Goal: Task Accomplishment & Management: Use online tool/utility

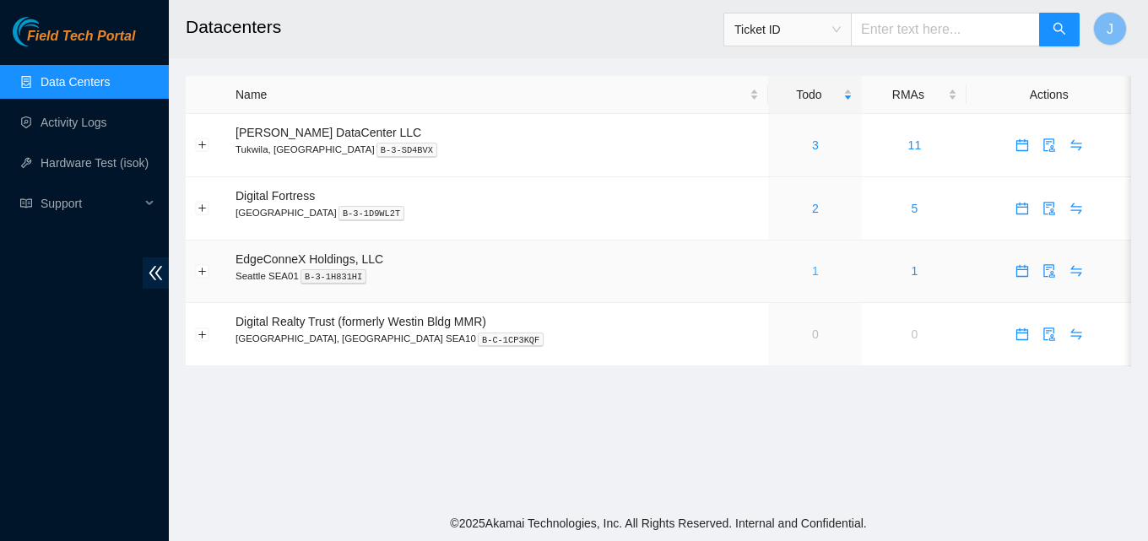
click at [812, 274] on link "1" at bounding box center [815, 271] width 7 height 14
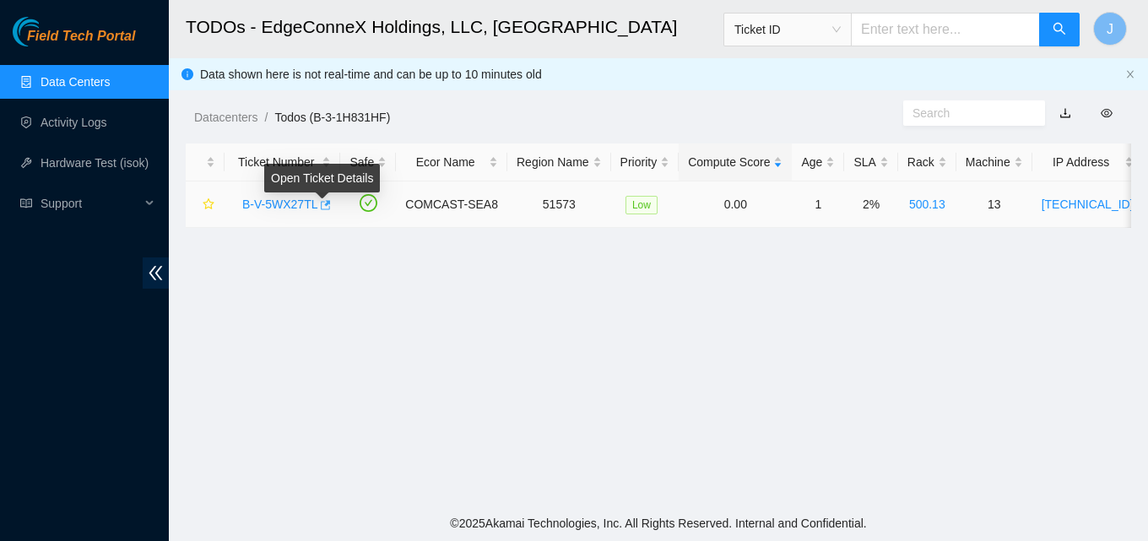
click at [321, 208] on icon "button" at bounding box center [324, 205] width 12 height 12
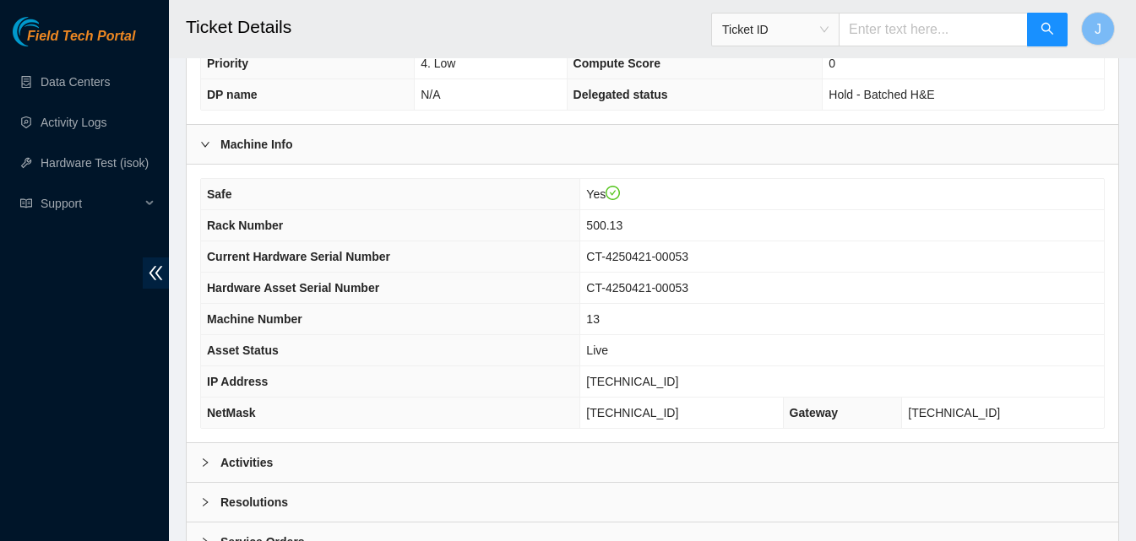
scroll to position [572, 0]
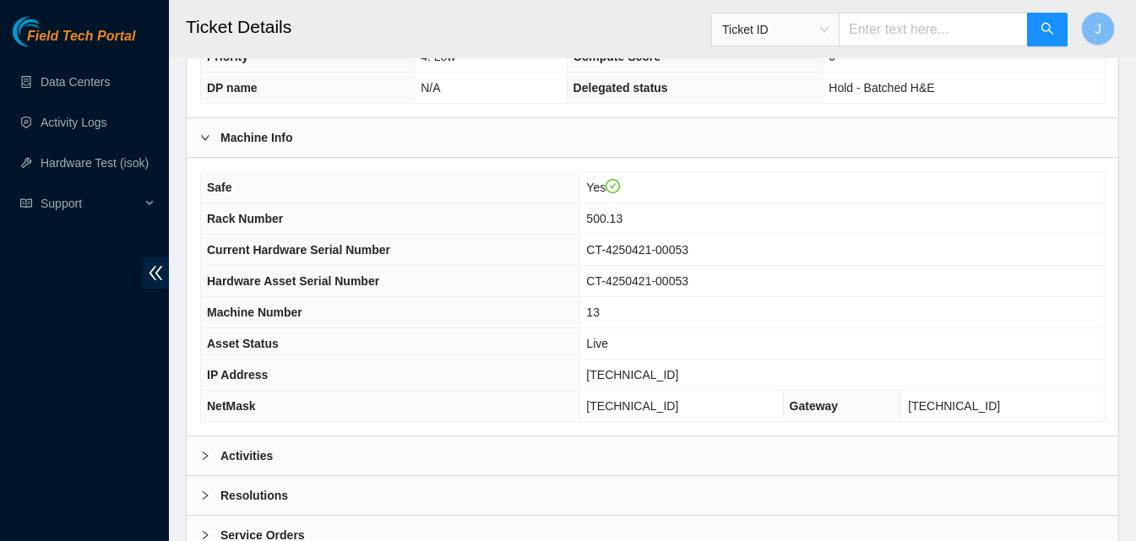
click at [865, 466] on div "Activities" at bounding box center [652, 456] width 931 height 39
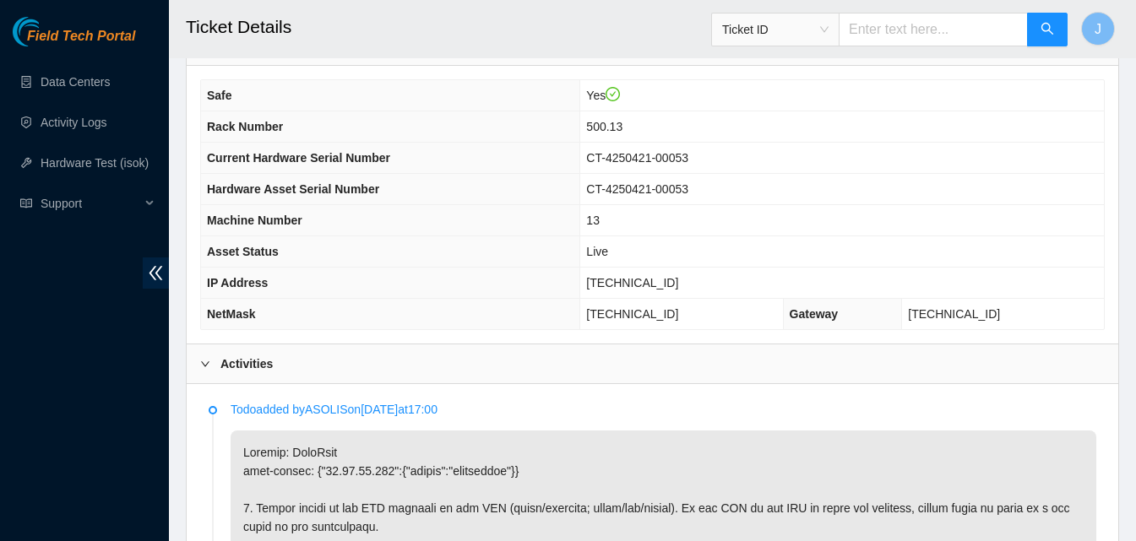
scroll to position [657, 0]
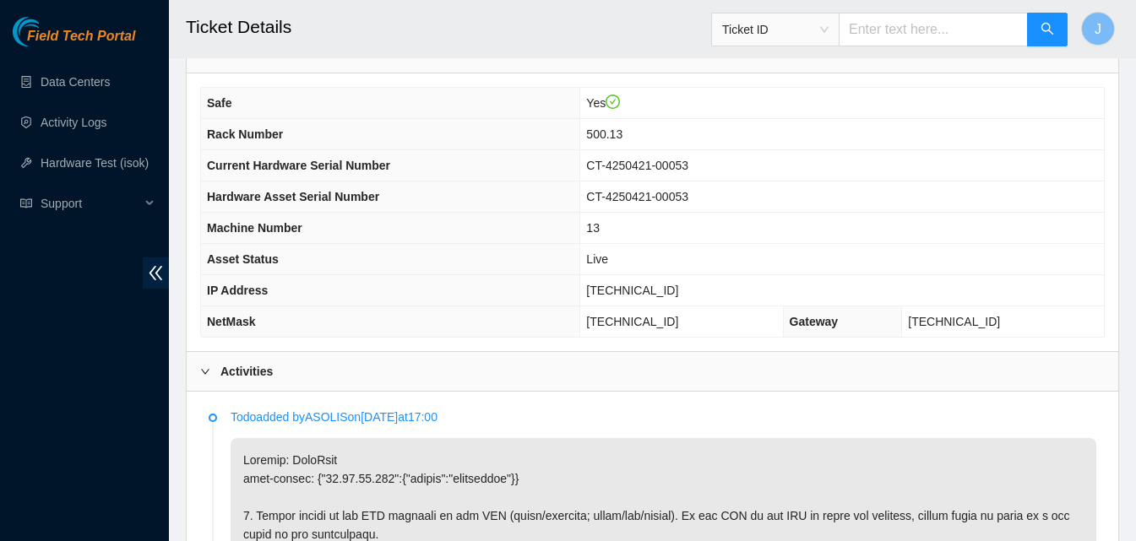
click at [99, 482] on div "Field Tech Portal Data Centers Activity Logs Hardware Test (isok) Support" at bounding box center [84, 279] width 169 height 524
drag, startPoint x: 771, startPoint y: 297, endPoint x: 591, endPoint y: 287, distance: 180.1
click at [591, 287] on tr "IP Address 23.32.46.214" at bounding box center [652, 290] width 903 height 31
copy tr "23.32.46.214"
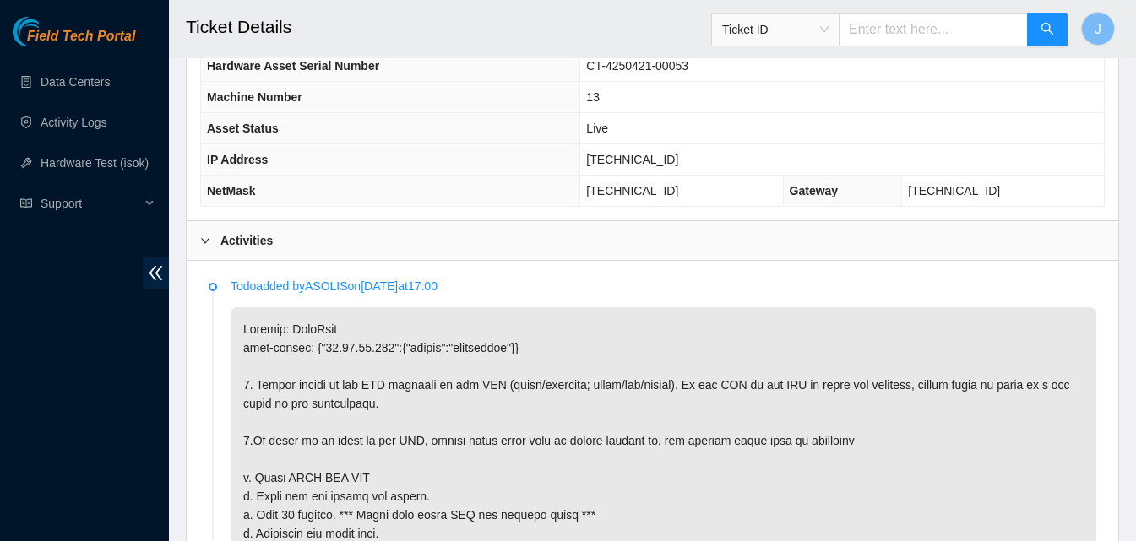
click at [839, 255] on div "Activities" at bounding box center [652, 240] width 931 height 39
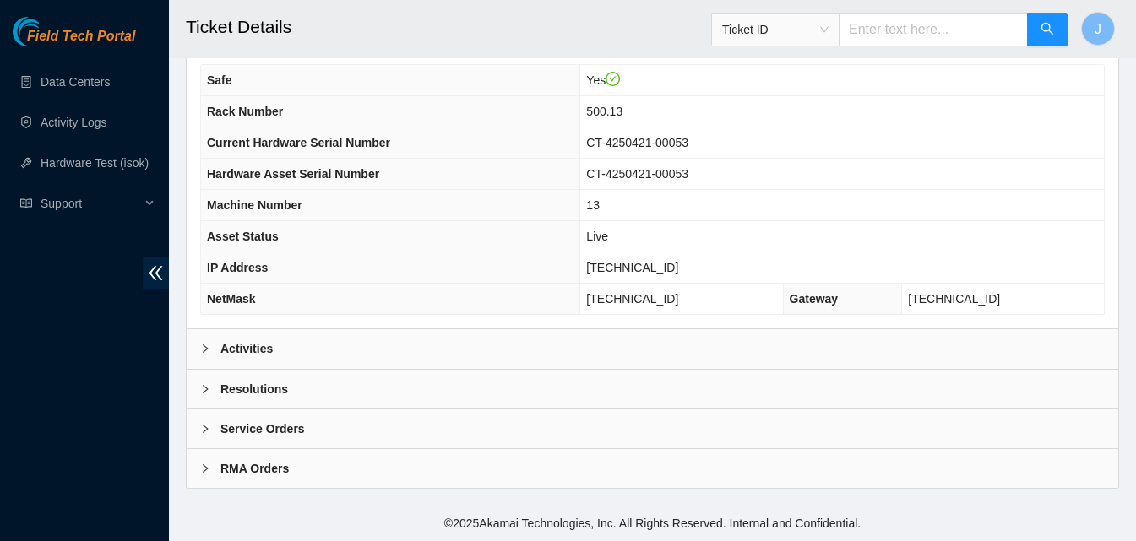
scroll to position [679, 0]
click at [499, 377] on div "Resolutions" at bounding box center [652, 389] width 931 height 39
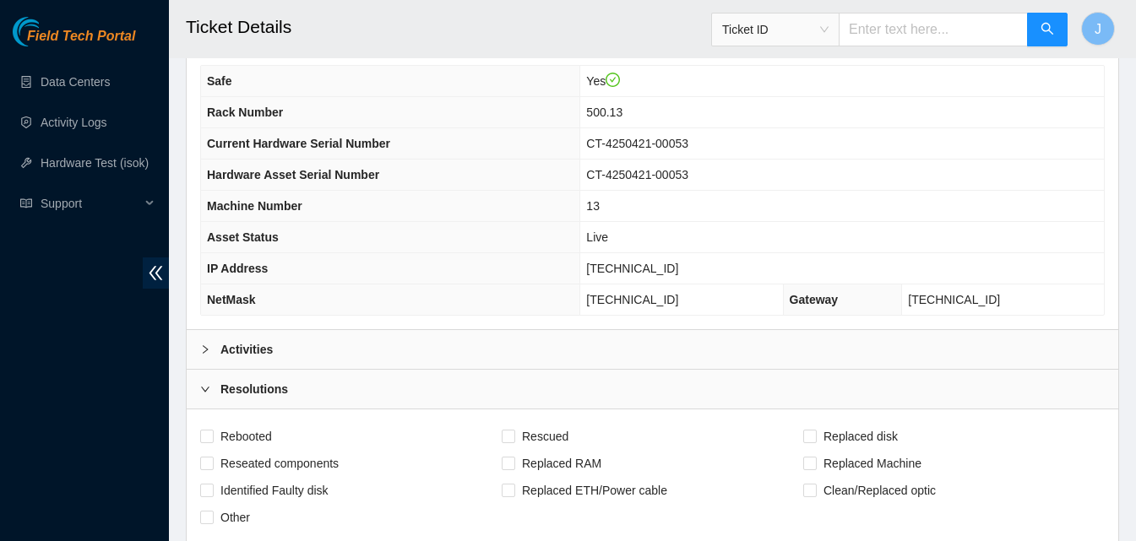
scroll to position [1114, 0]
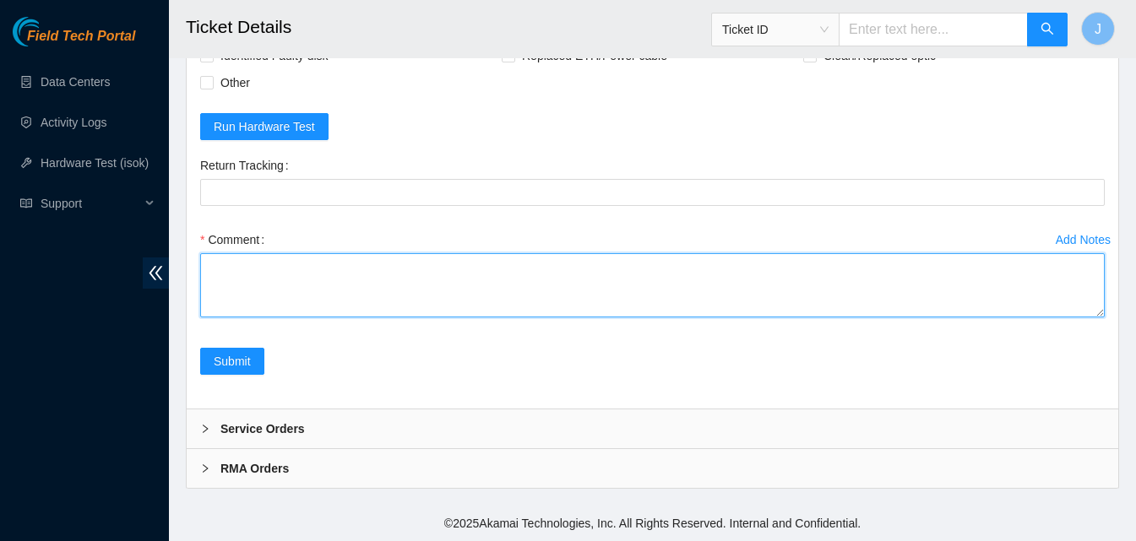
click at [771, 296] on textarea "Comment" at bounding box center [652, 285] width 904 height 64
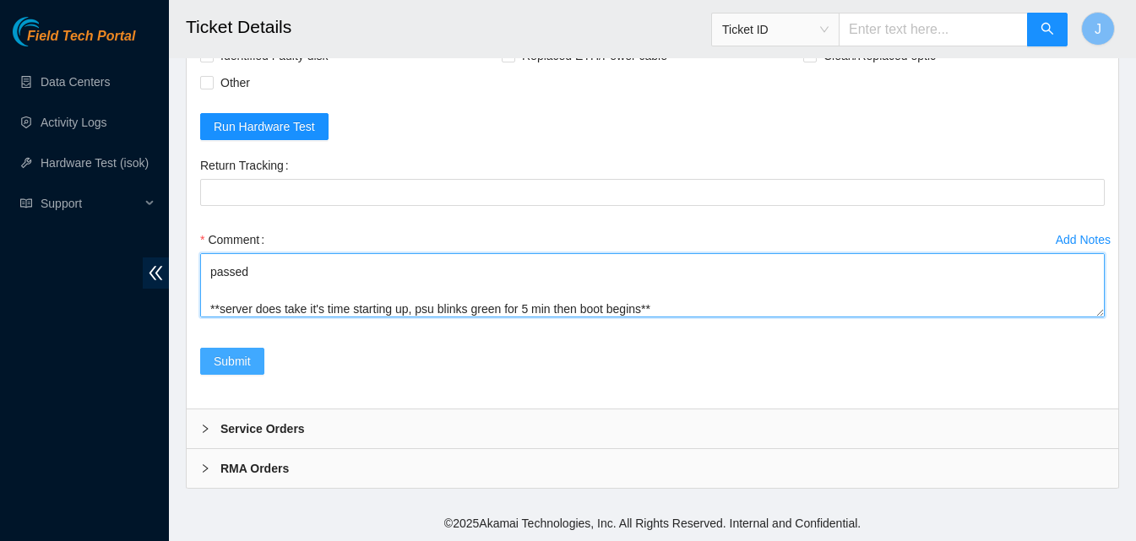
type textarea "no red light on server mobo server was frozen shuffled drives and power cycled …"
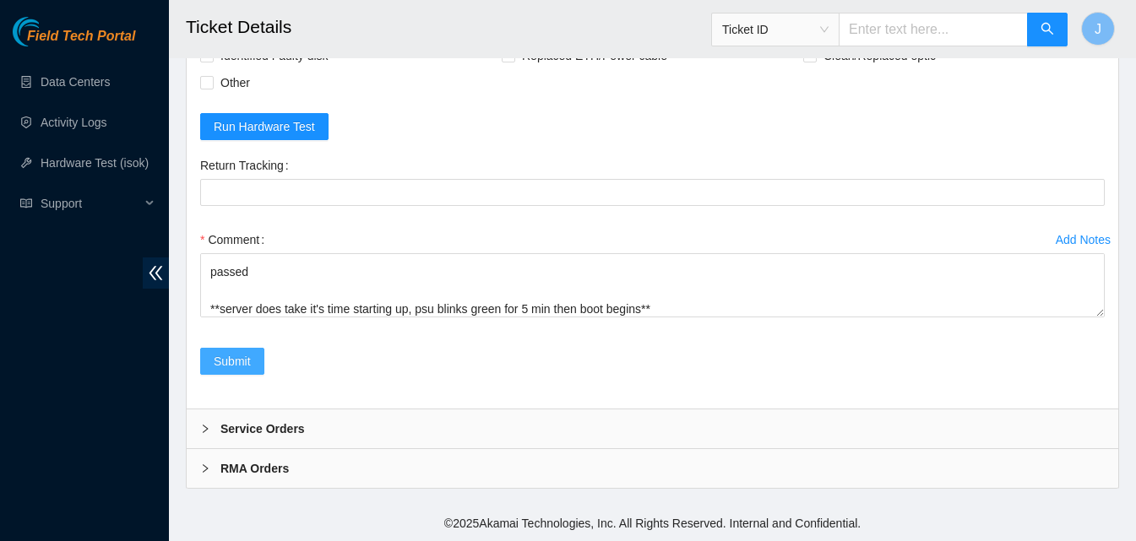
click at [253, 362] on button "Submit" at bounding box center [232, 361] width 64 height 27
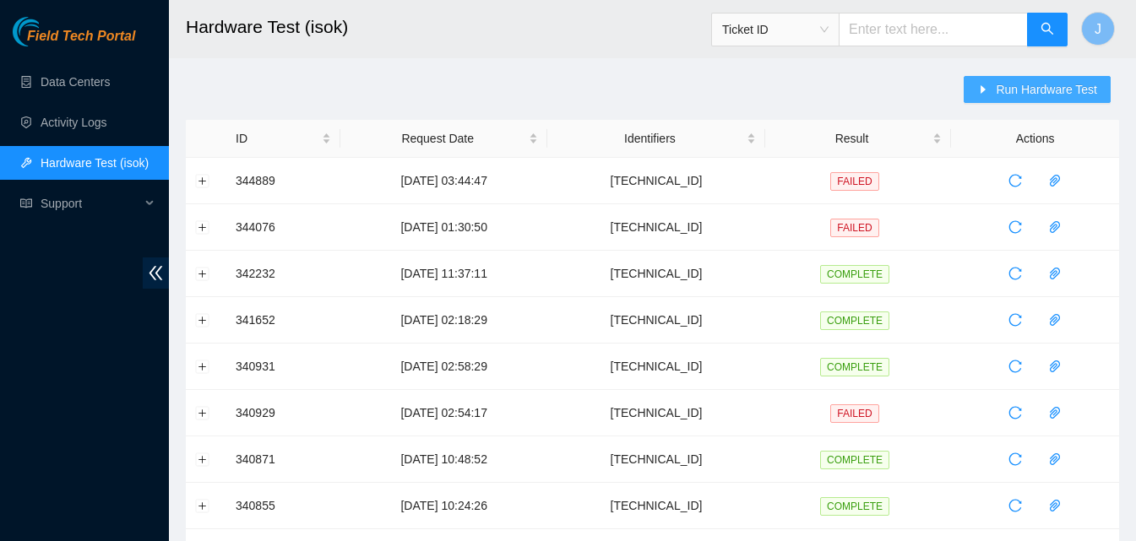
click at [1083, 86] on span "Run Hardware Test" at bounding box center [1046, 89] width 101 height 19
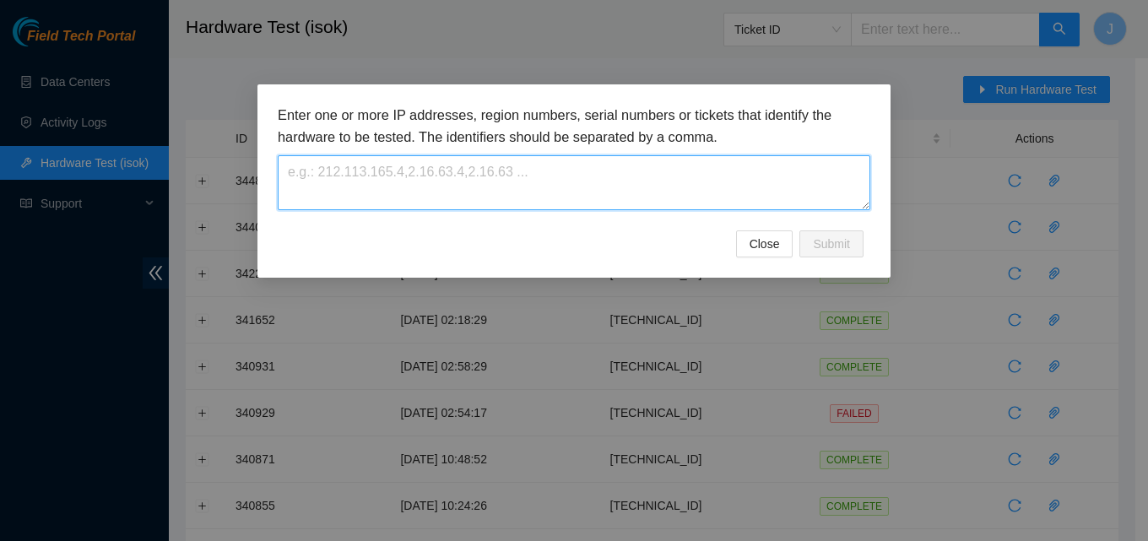
click at [424, 180] on textarea at bounding box center [574, 182] width 593 height 55
paste textarea "23.32.46.214"
type textarea "23.32.46.214"
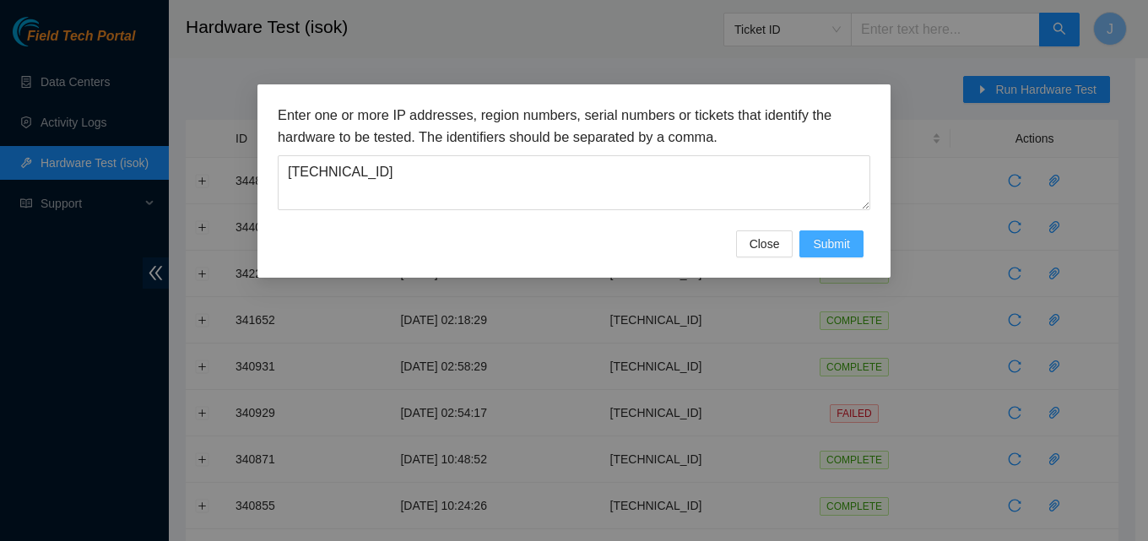
click at [840, 251] on span "Submit" at bounding box center [831, 244] width 37 height 19
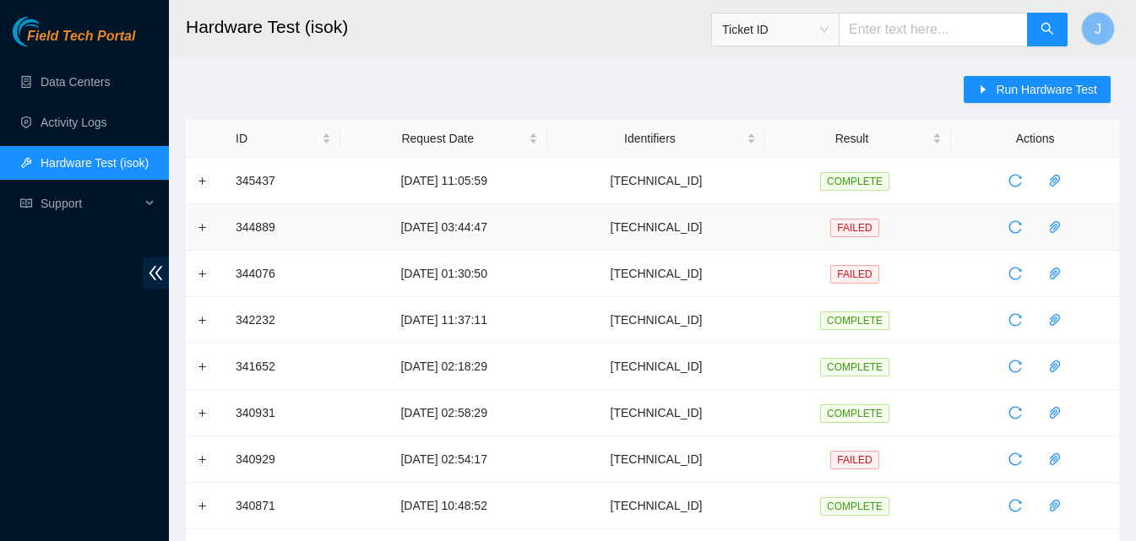
click at [196, 209] on td at bounding box center [206, 227] width 41 height 46
click at [202, 181] on button "Expand row" at bounding box center [203, 181] width 14 height 14
